Goal: Check status: Check status

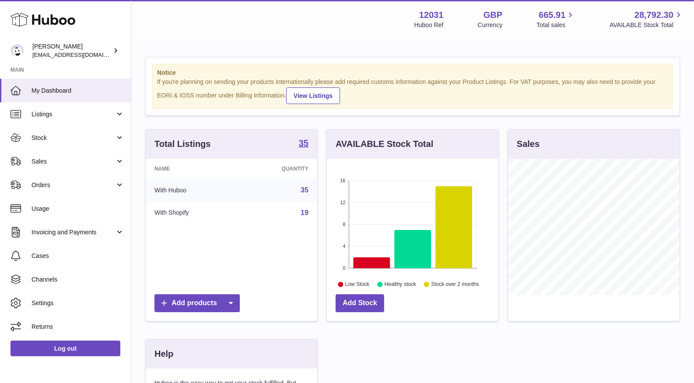
scroll to position [136, 171]
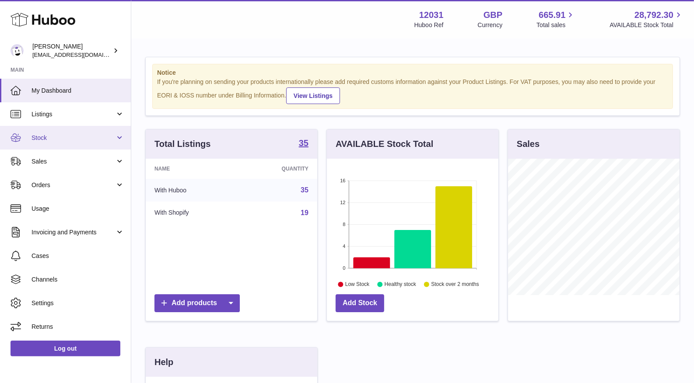
click at [59, 130] on link "Stock" at bounding box center [65, 138] width 131 height 24
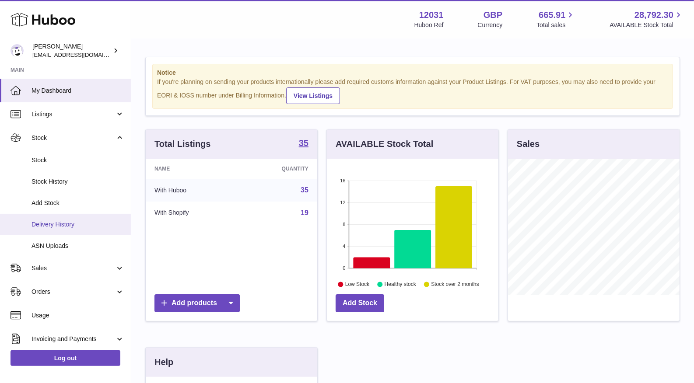
click at [54, 227] on span "Delivery History" at bounding box center [77, 224] width 93 height 8
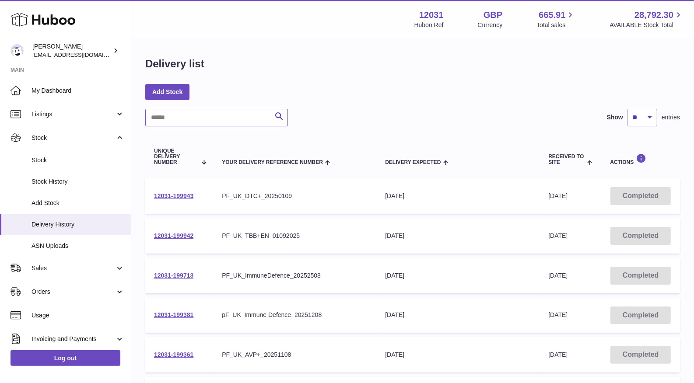
click at [189, 112] on input "text" at bounding box center [216, 117] width 143 height 17
paste input "**********"
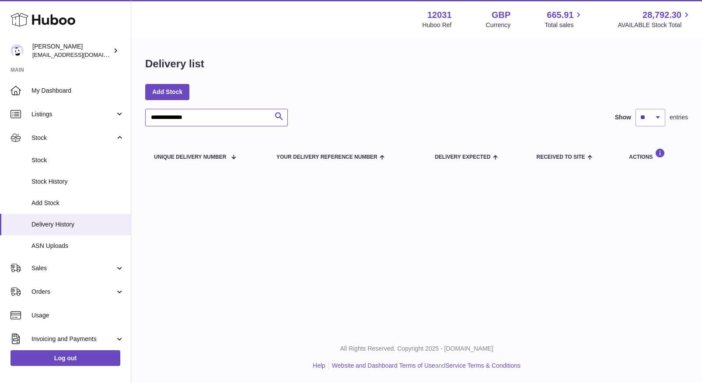
click at [157, 116] on input "**********" at bounding box center [216, 117] width 143 height 17
type input "**********"
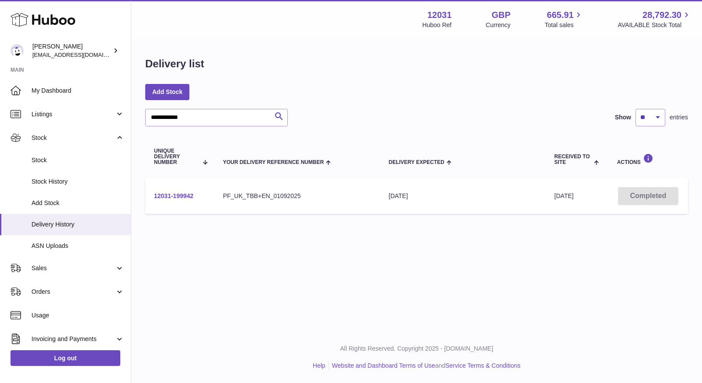
click at [186, 194] on link "12031-199942" at bounding box center [173, 195] width 39 height 7
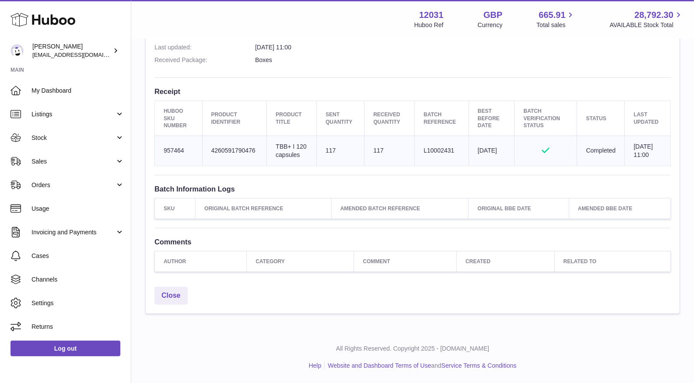
scroll to position [255, 0]
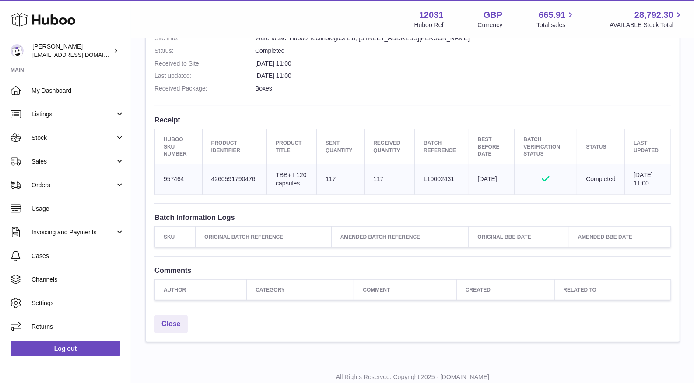
click at [178, 183] on td "Huboo SKU Number 957464" at bounding box center [179, 179] width 48 height 30
copy td "957464"
click at [26, 150] on link "Sales" at bounding box center [65, 162] width 131 height 24
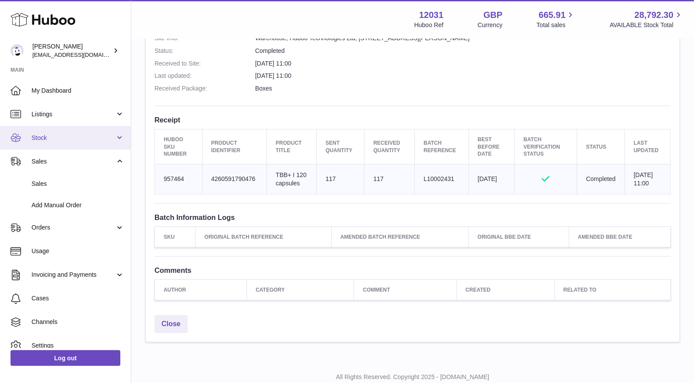
click at [34, 137] on span "Stock" at bounding box center [73, 138] width 84 height 8
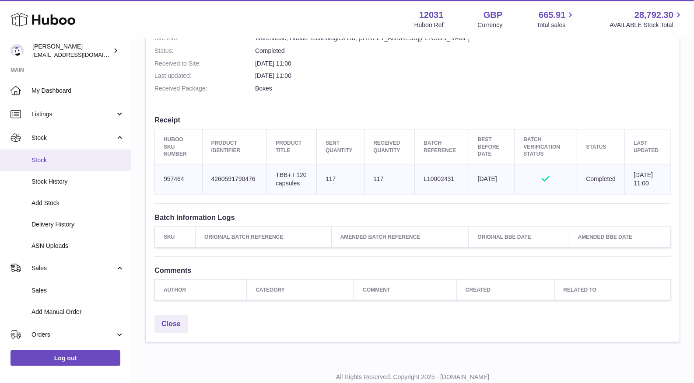
click at [40, 161] on span "Stock" at bounding box center [77, 160] width 93 height 8
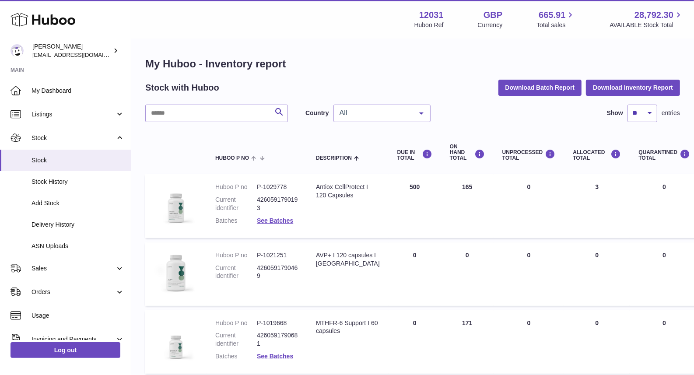
click at [222, 115] on input "text" at bounding box center [216, 113] width 143 height 17
paste input "******"
type input "******"
click at [0, 117] on div at bounding box center [0, 187] width 0 height 375
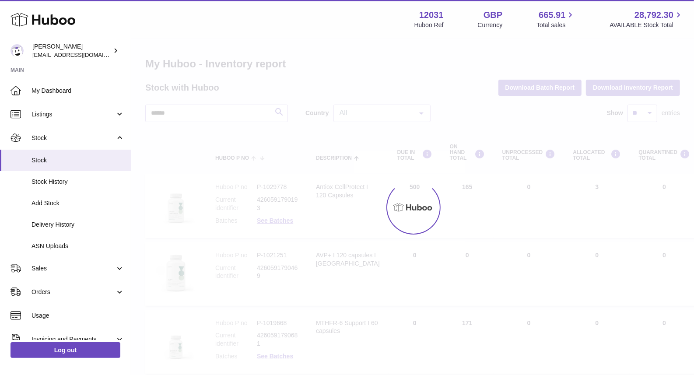
click at [371, 116] on div at bounding box center [412, 206] width 563 height 335
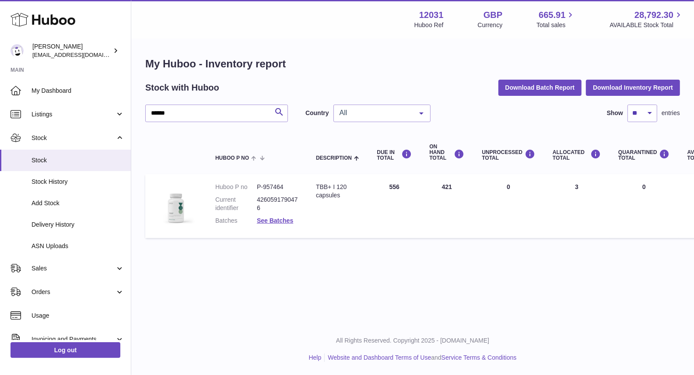
click at [367, 117] on span "All" at bounding box center [374, 112] width 75 height 9
click at [354, 147] on span "GB" at bounding box center [382, 148] width 96 height 17
click at [55, 227] on span "Delivery History" at bounding box center [77, 224] width 93 height 8
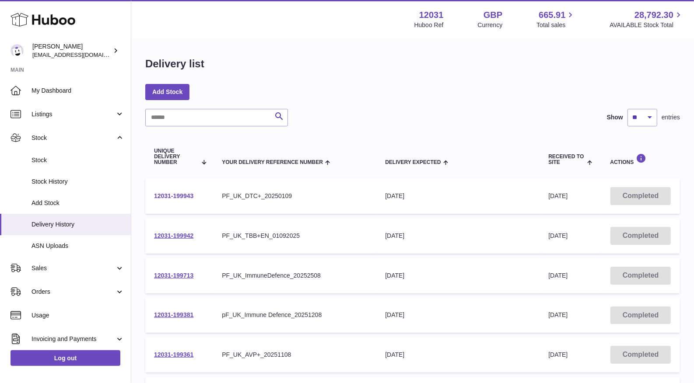
click at [166, 196] on link "12031-199943" at bounding box center [173, 195] width 39 height 7
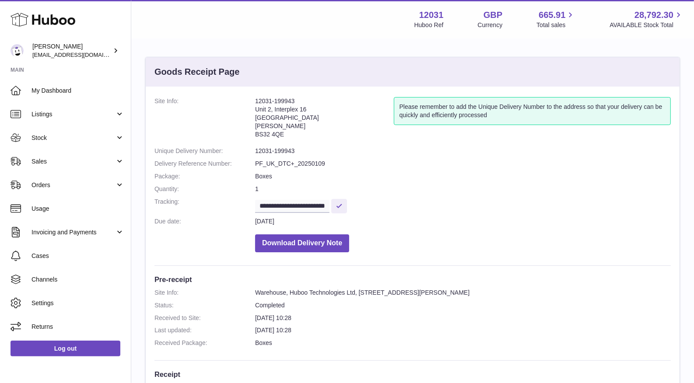
scroll to position [291, 0]
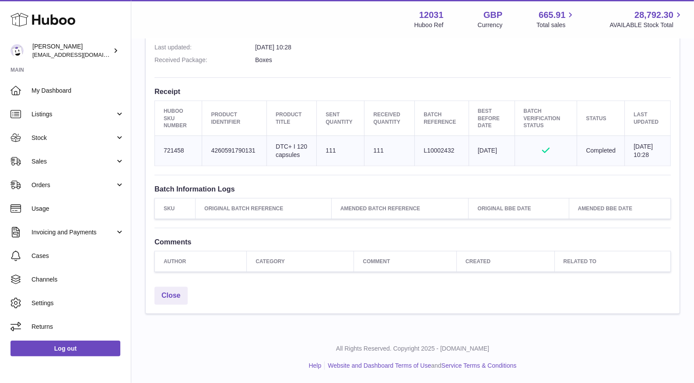
click at [431, 146] on td "Batch Reference L10002432" at bounding box center [442, 151] width 54 height 30
copy td "L10002432"
drag, startPoint x: 495, startPoint y: 153, endPoint x: 477, endPoint y: 140, distance: 22.1
click at [477, 140] on td "Best Before Date 2028-08-31" at bounding box center [491, 151] width 46 height 30
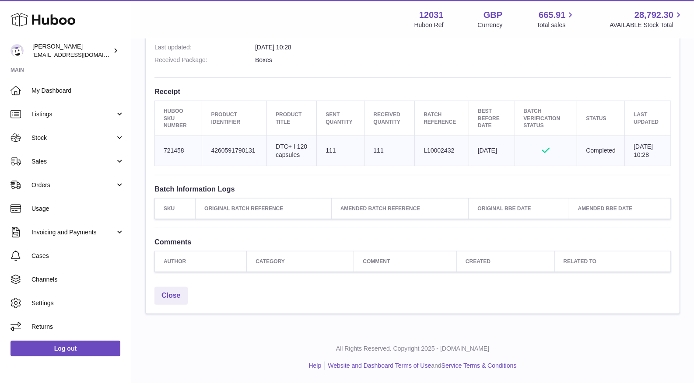
copy td "2028-08-31"
click at [442, 145] on td "Batch Reference L10002432" at bounding box center [442, 151] width 54 height 30
copy td "L10002432"
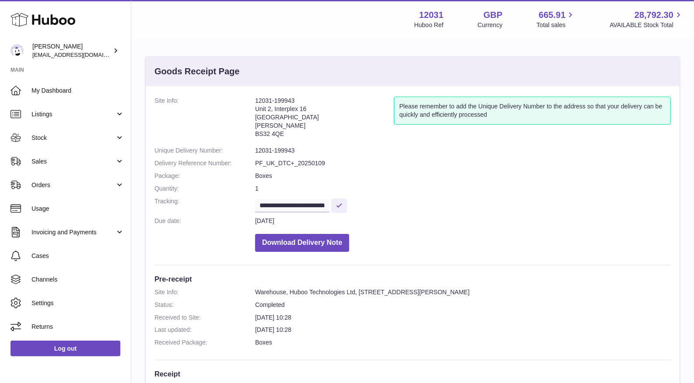
scroll to position [0, 0]
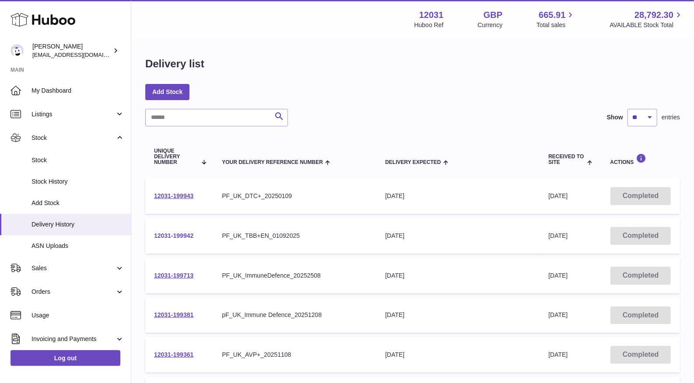
click at [178, 238] on link "12031-199942" at bounding box center [173, 235] width 39 height 7
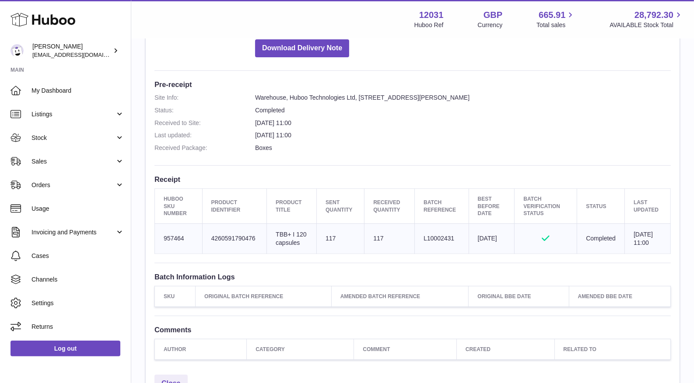
scroll to position [291, 0]
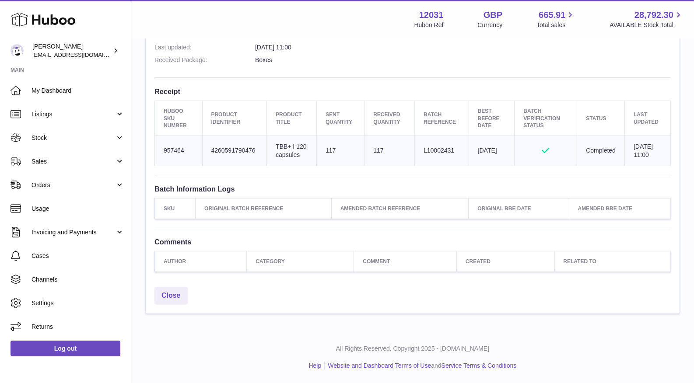
click at [432, 145] on td "Batch Reference L10002431" at bounding box center [442, 151] width 54 height 30
copy td "L10002431"
click at [426, 156] on td "Batch Reference L10002431" at bounding box center [442, 151] width 54 height 30
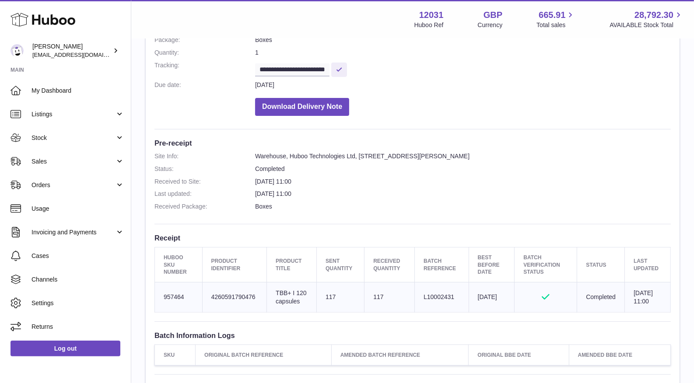
scroll to position [136, 0]
click at [444, 297] on td "Batch Reference L10002431" at bounding box center [442, 298] width 54 height 30
copy td "L10002431"
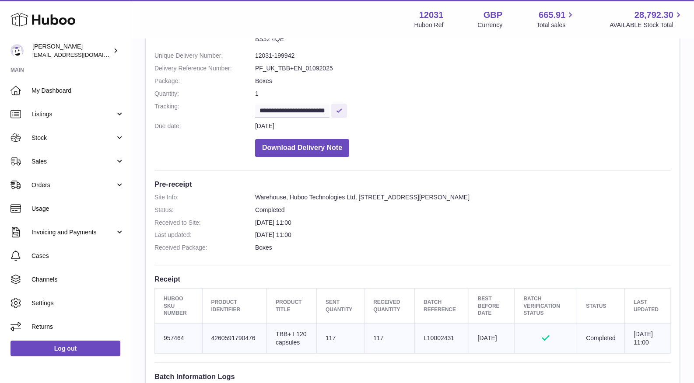
scroll to position [94, 0]
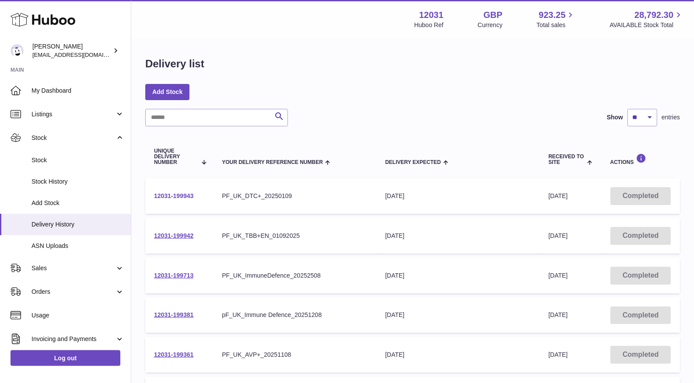
click at [180, 196] on link "12031-199943" at bounding box center [173, 195] width 39 height 7
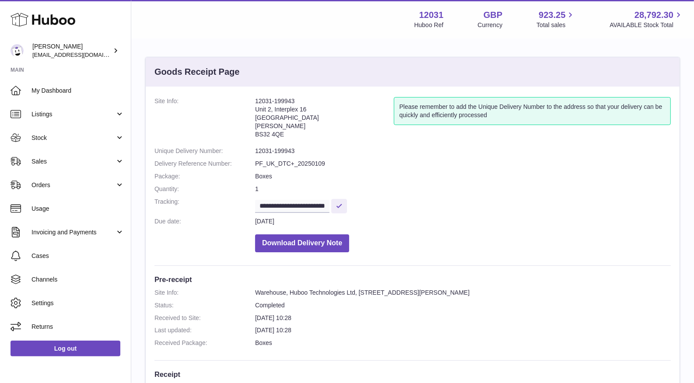
scroll to position [134, 0]
